Goal: Information Seeking & Learning: Check status

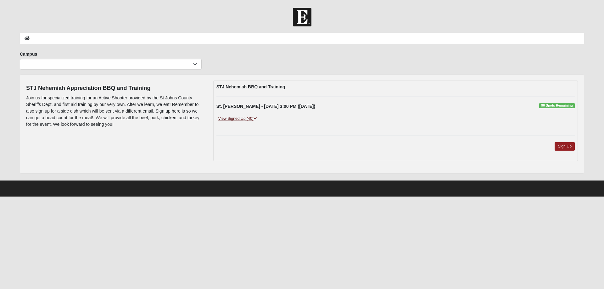
click at [235, 118] on link "View Signed Up (40)" at bounding box center [237, 118] width 42 height 7
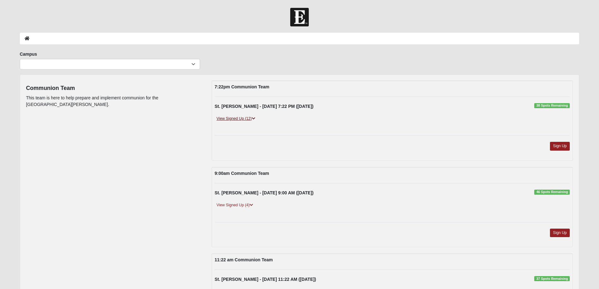
click at [231, 119] on link "View Signed Up (12)" at bounding box center [236, 118] width 42 height 7
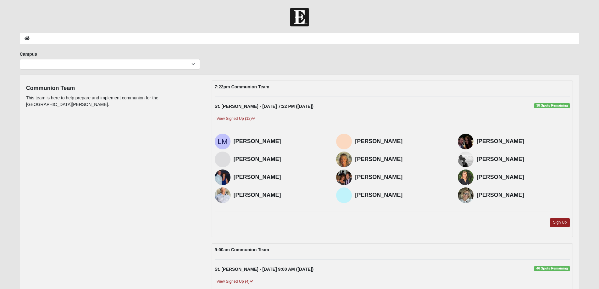
click at [185, 125] on div "Communion Team This team is here to help prepare and implement communion for th…" at bounding box center [299, 291] width 557 height 423
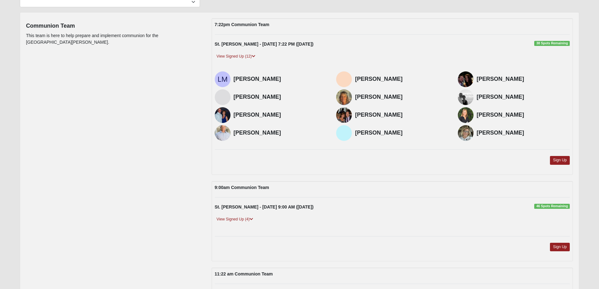
scroll to position [63, 0]
click at [236, 219] on link "View Signed Up (4)" at bounding box center [235, 218] width 40 height 7
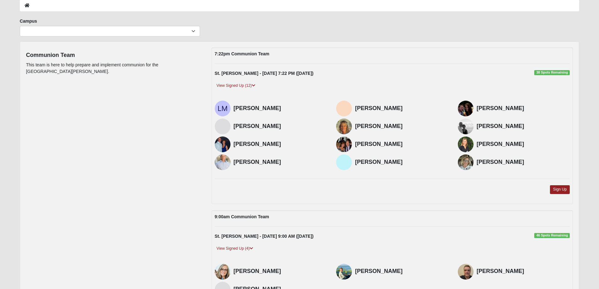
scroll to position [0, 0]
